Goal: Find specific page/section: Find specific page/section

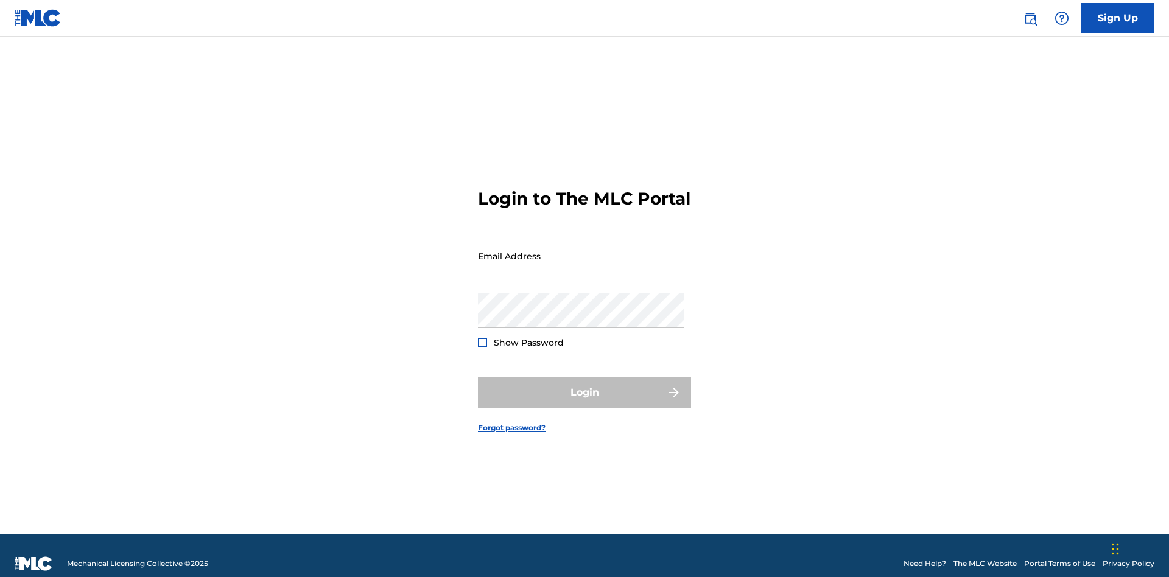
scroll to position [16, 0]
click at [581, 250] on input "Email Address" at bounding box center [581, 256] width 206 height 35
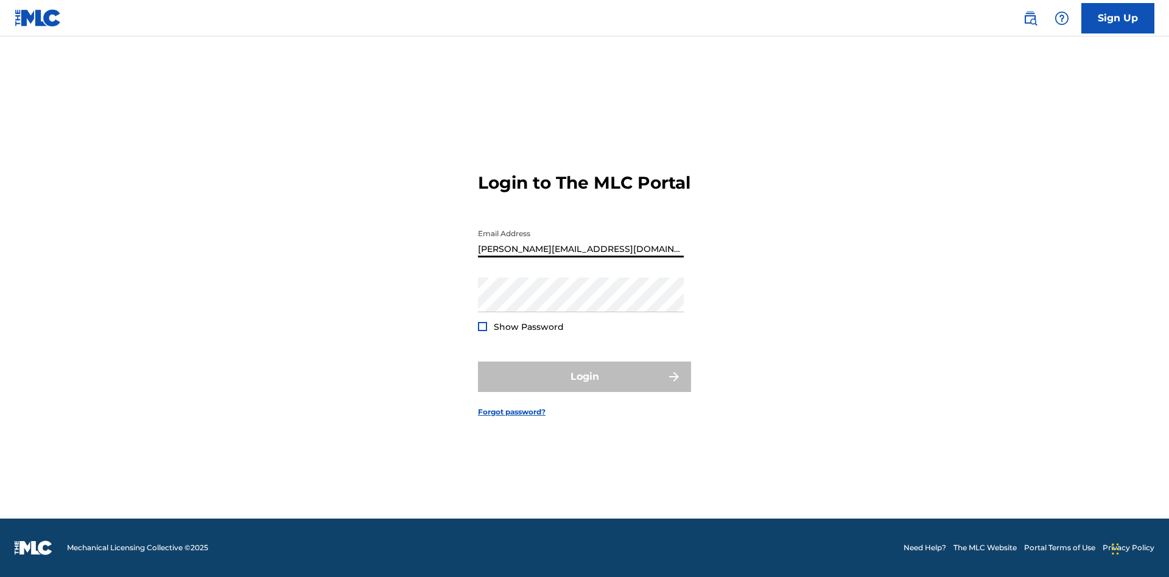
type input "[PERSON_NAME][EMAIL_ADDRESS][DOMAIN_NAME]"
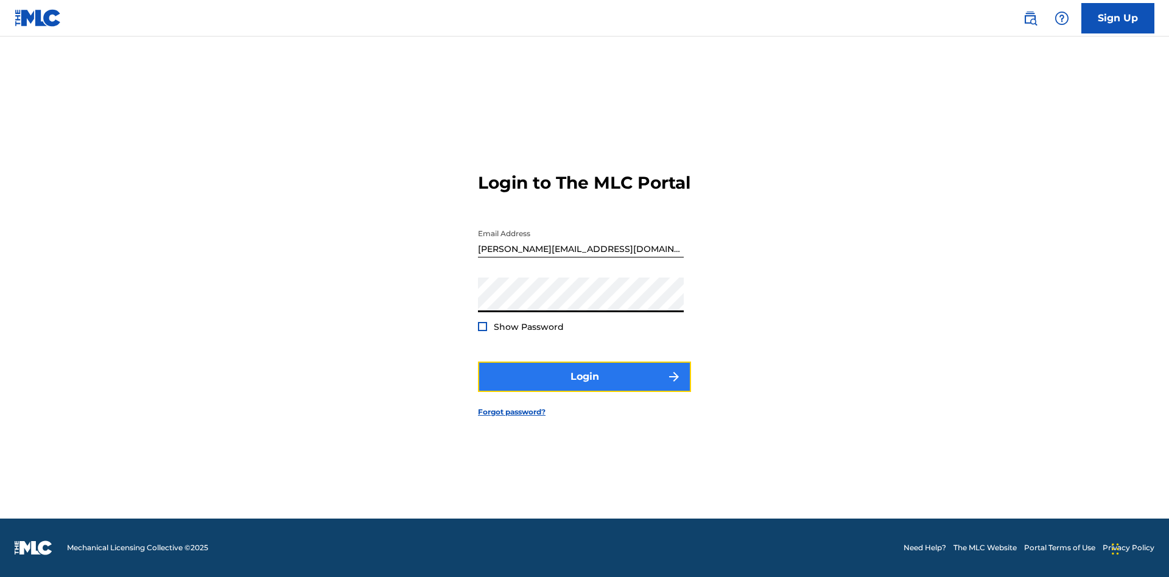
click at [585, 387] on button "Login" at bounding box center [584, 377] width 213 height 30
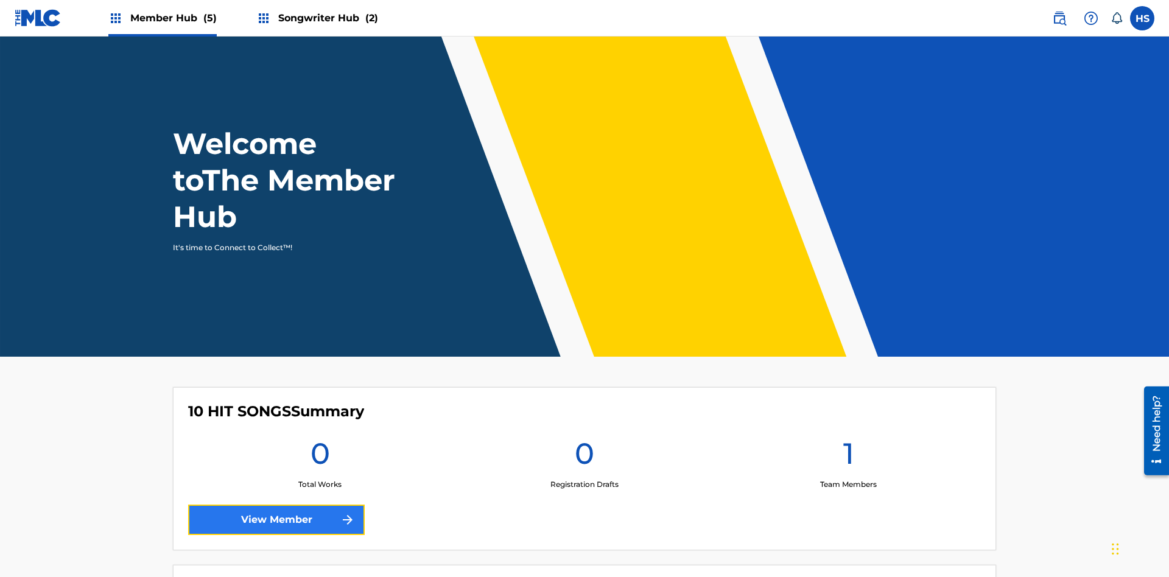
click at [277, 505] on link "View Member" at bounding box center [276, 520] width 177 height 30
